Goal: Task Accomplishment & Management: Use online tool/utility

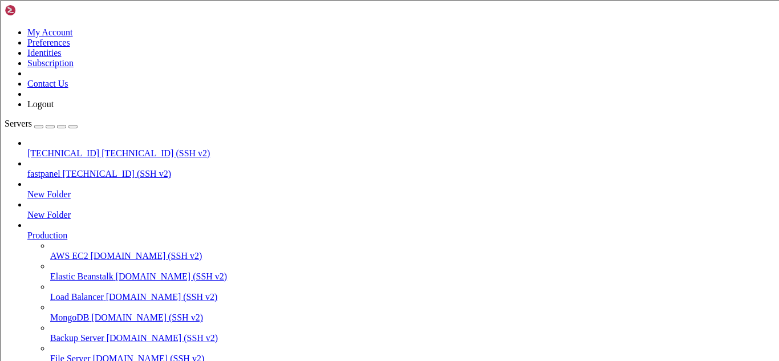
type input "/root"
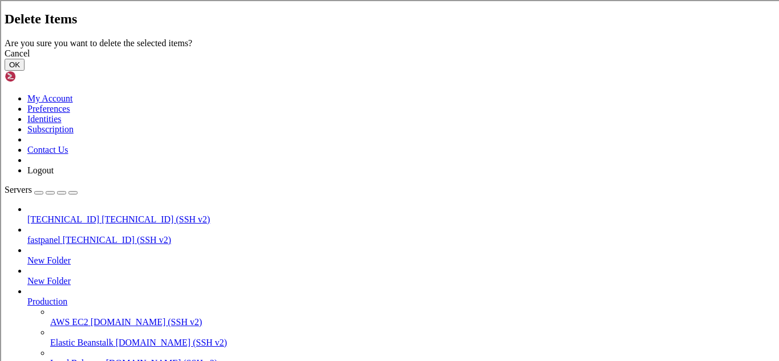
click at [25, 71] on button "OK" at bounding box center [15, 65] width 20 height 12
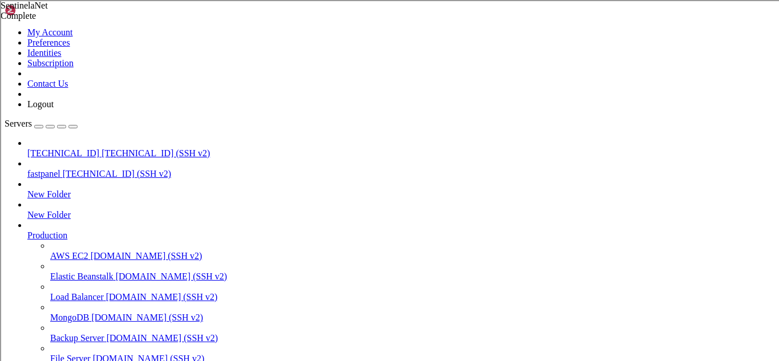
drag, startPoint x: 10, startPoint y: 996, endPoint x: 420, endPoint y: 994, distance: 410.1
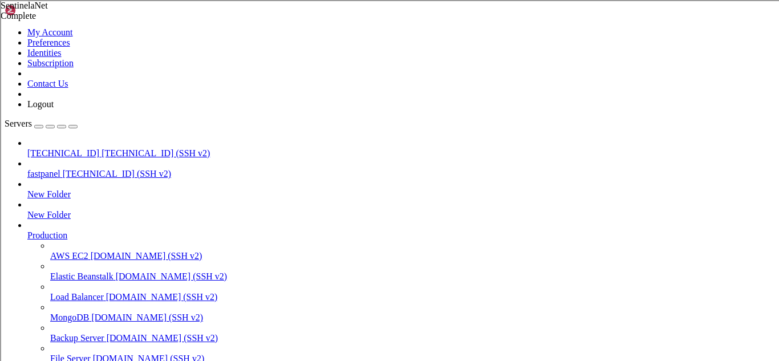
drag, startPoint x: 11, startPoint y: 993, endPoint x: 537, endPoint y: 989, distance: 525.9
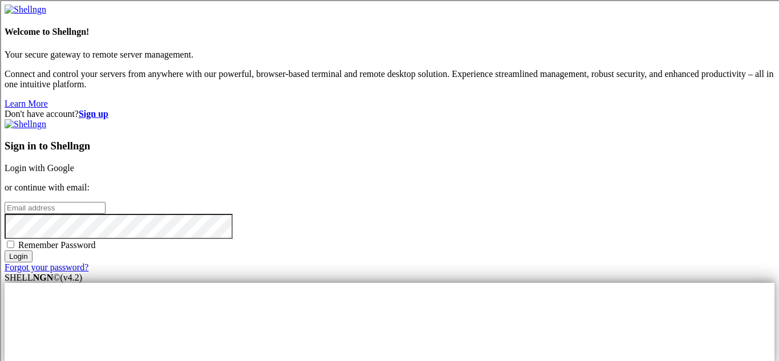
click at [74, 163] on link "Login with Google" at bounding box center [40, 168] width 70 height 10
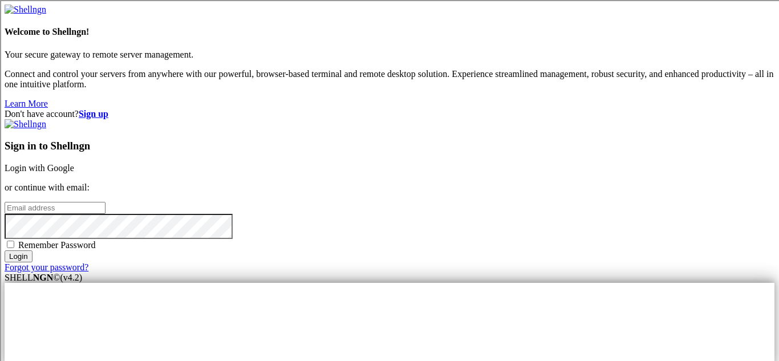
click at [74, 163] on link "Login with Google" at bounding box center [40, 168] width 70 height 10
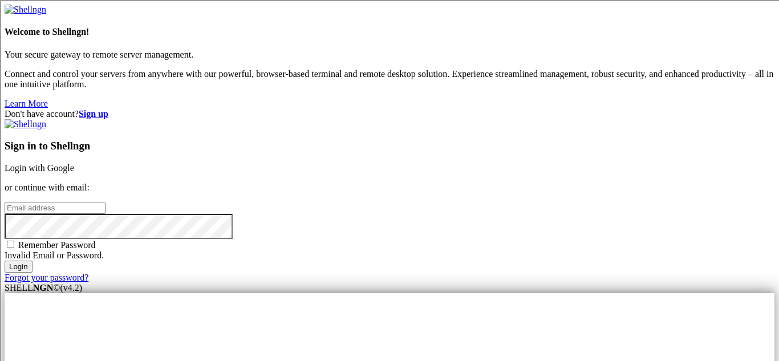
click at [74, 163] on link "Login with Google" at bounding box center [40, 168] width 70 height 10
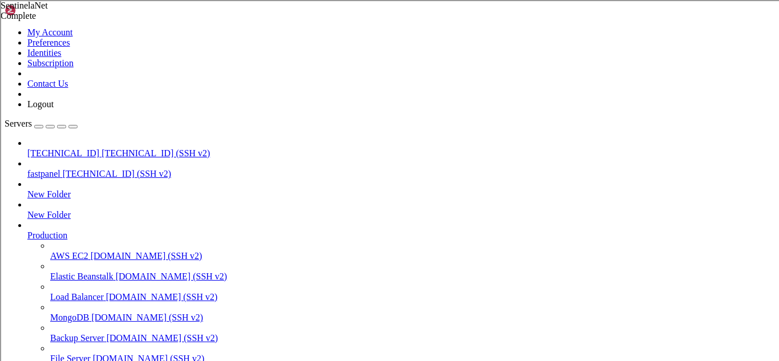
scroll to position [1076, 0]
